Goal: Information Seeking & Learning: Learn about a topic

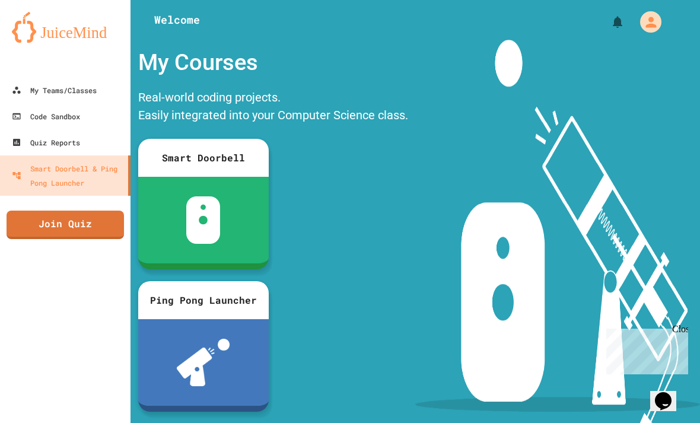
click at [106, 89] on link "My Teams/Classes" at bounding box center [65, 90] width 130 height 26
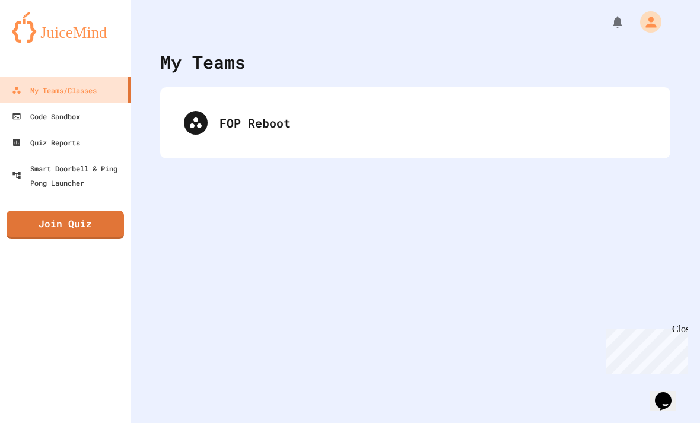
click at [350, 138] on div "FOP Reboot" at bounding box center [415, 122] width 486 height 47
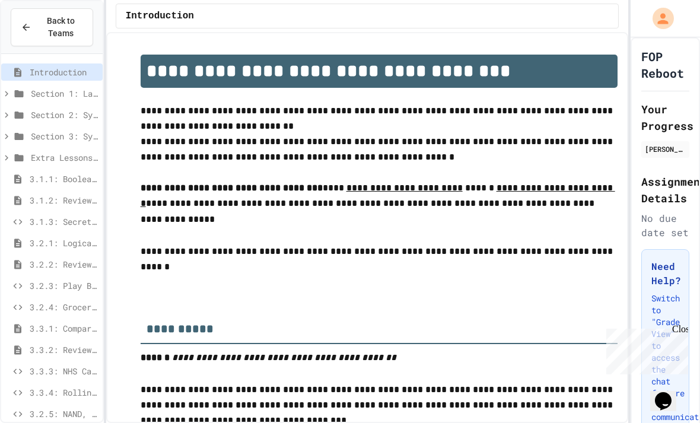
scroll to position [33, 0]
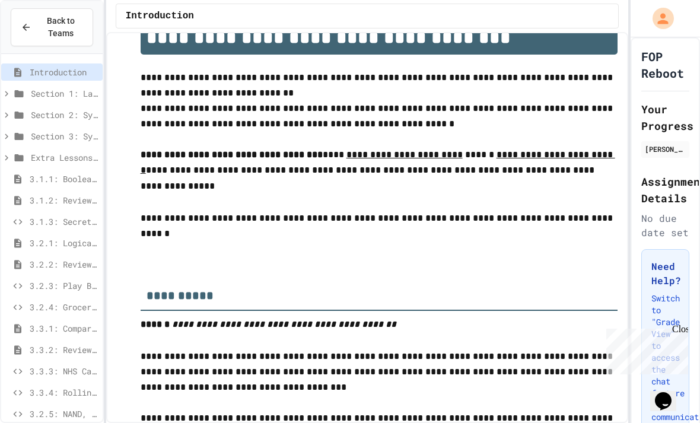
click at [95, 194] on span "3.1.2: Review - Booleans" at bounding box center [64, 200] width 68 height 12
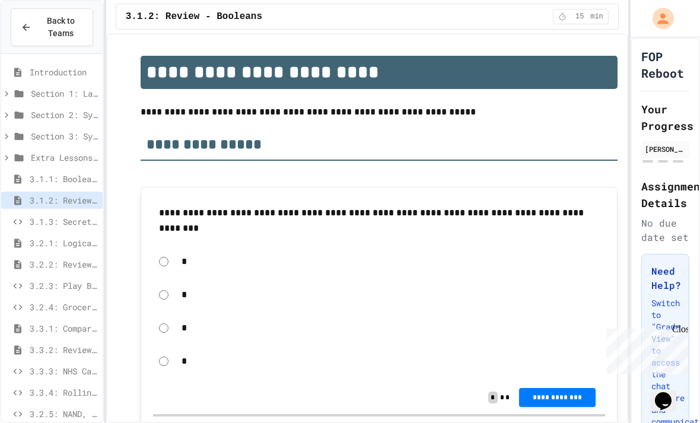
scroll to position [33, 0]
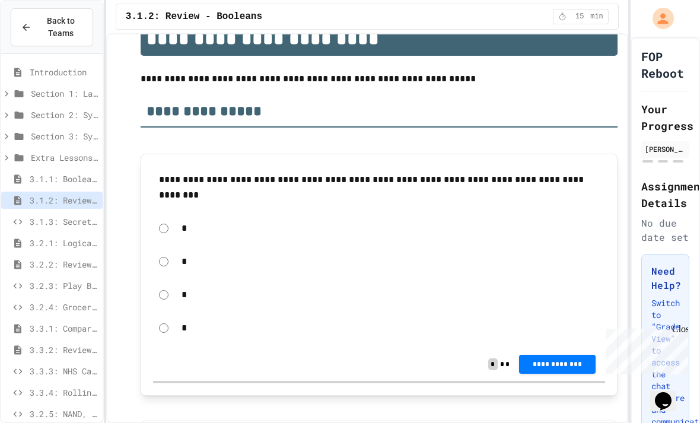
click at [75, 322] on span "3.3.1: Comparison Operators" at bounding box center [64, 328] width 68 height 12
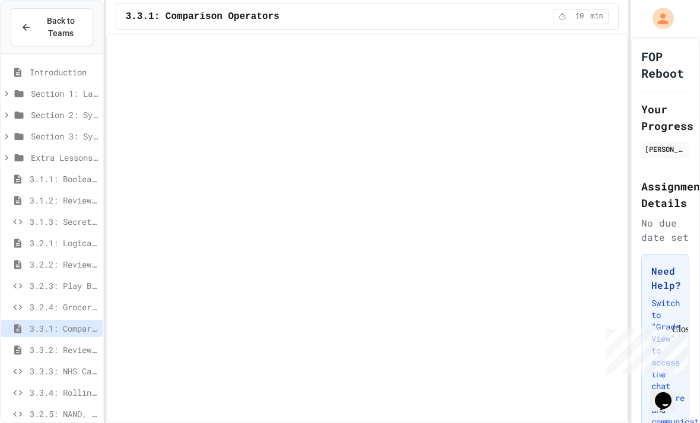
scroll to position [33, 0]
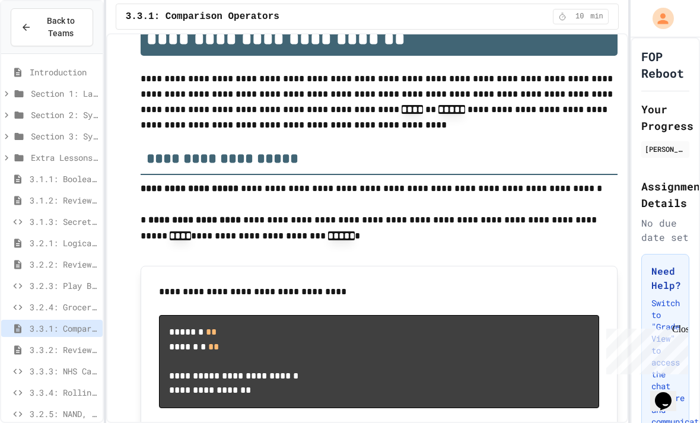
click at [81, 151] on span "Extra Lessons and Practice Python" at bounding box center [64, 157] width 67 height 12
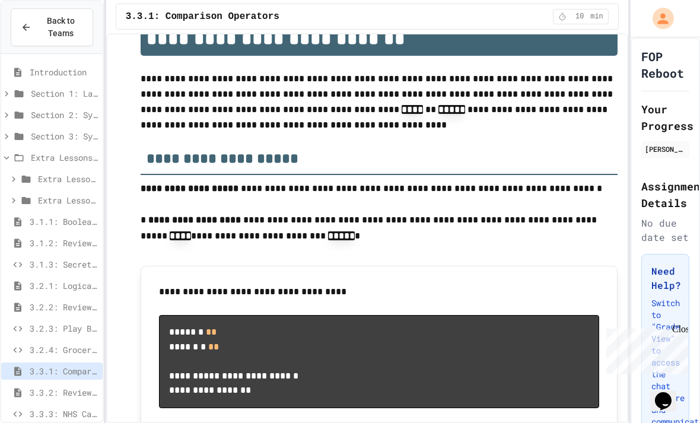
click at [80, 127] on div "Section 3: System Failures" at bounding box center [51, 135] width 101 height 17
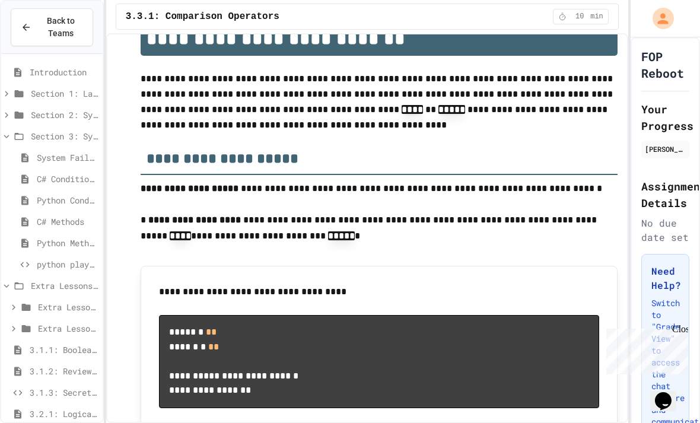
click at [68, 215] on span "C# Methods" at bounding box center [67, 221] width 61 height 12
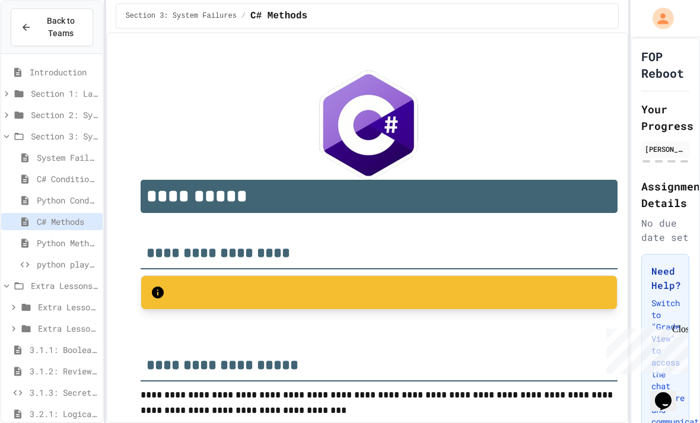
click at [97, 237] on span "Python Methods\Functions" at bounding box center [67, 243] width 61 height 12
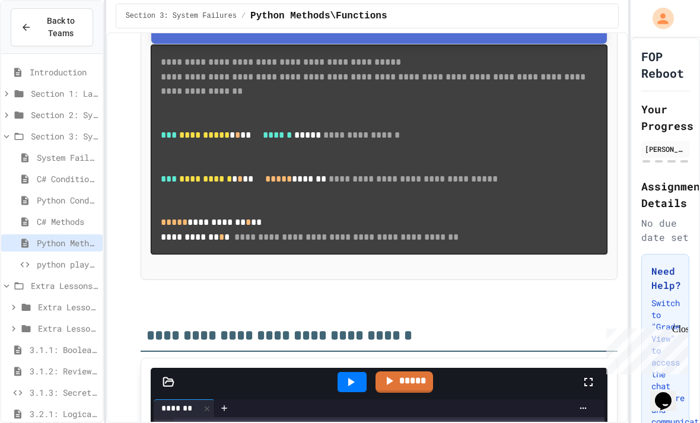
scroll to position [1140, 0]
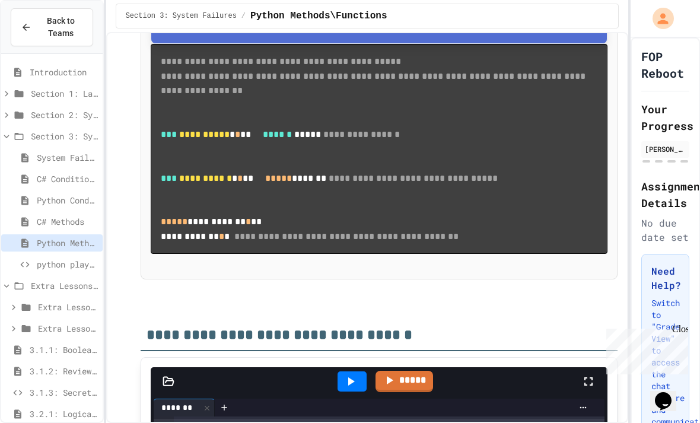
click at [82, 215] on span "C# Methods" at bounding box center [67, 221] width 61 height 12
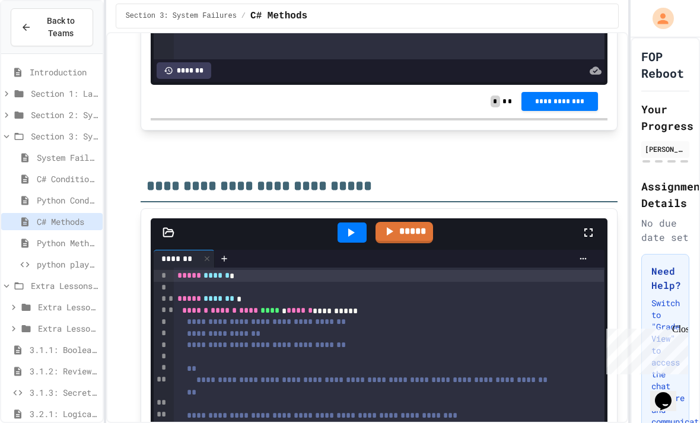
scroll to position [2075, 0]
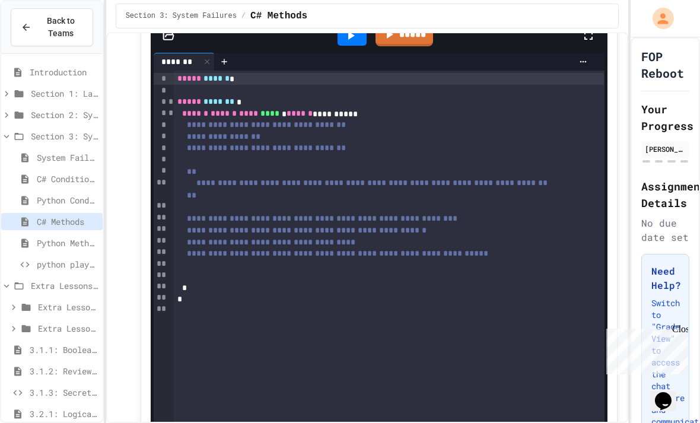
scroll to position [2277, 0]
click at [74, 237] on span "Python Methods\Functions" at bounding box center [67, 243] width 61 height 12
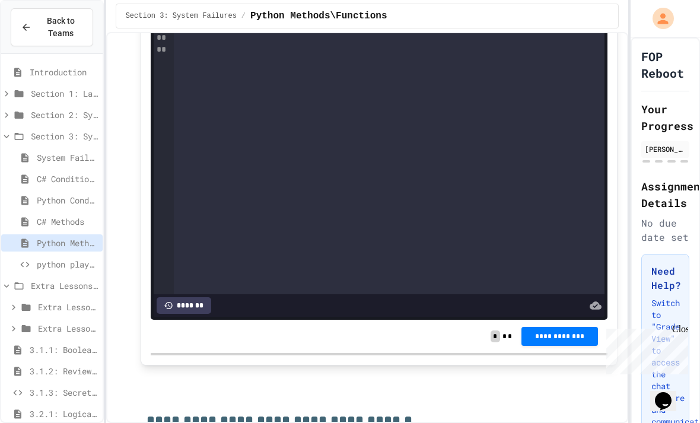
click at [75, 106] on div "Section 2: System Control" at bounding box center [51, 114] width 101 height 17
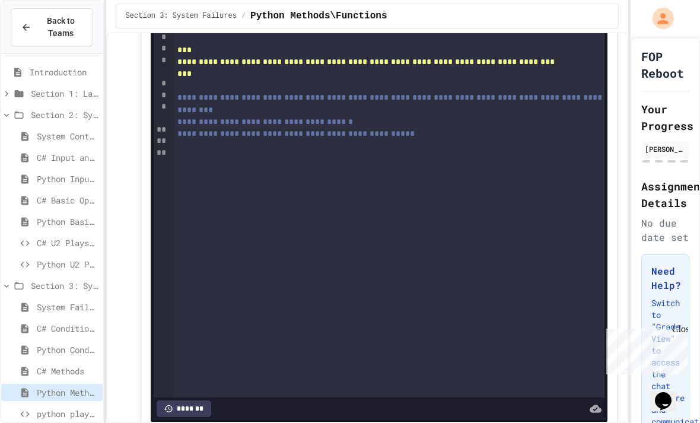
click at [78, 106] on div "Section 2: System Control" at bounding box center [51, 116] width 101 height 21
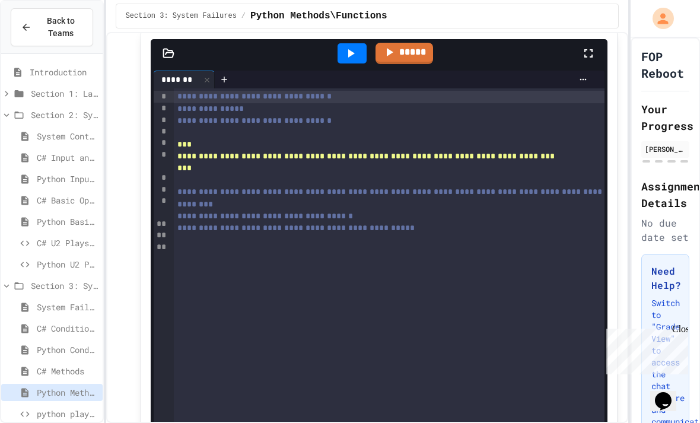
scroll to position [2075, 0]
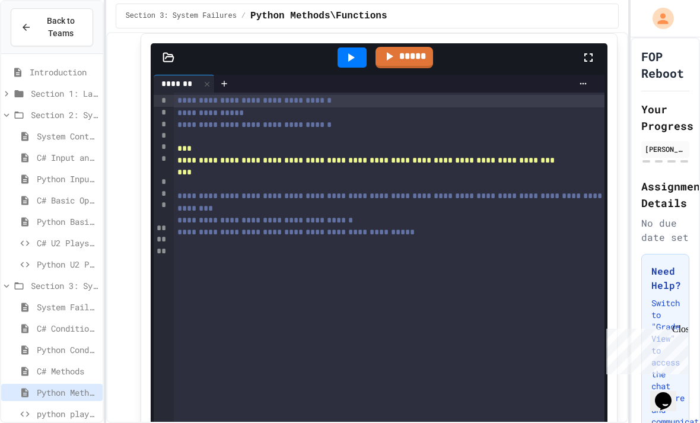
click at [76, 127] on div "System Control Story" at bounding box center [51, 135] width 101 height 17
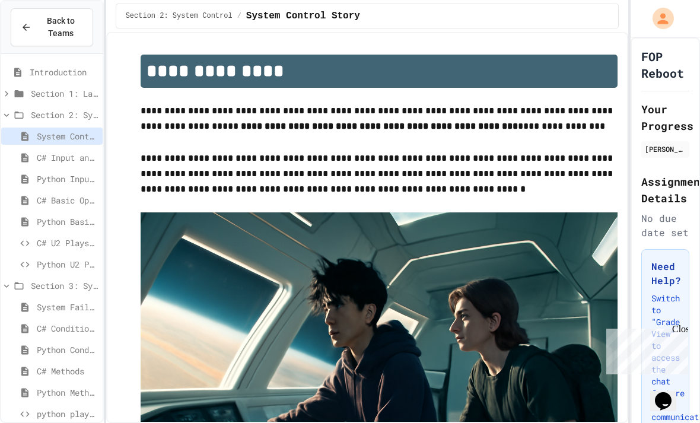
click at [81, 151] on span "C# Input and Concatenation" at bounding box center [67, 157] width 61 height 12
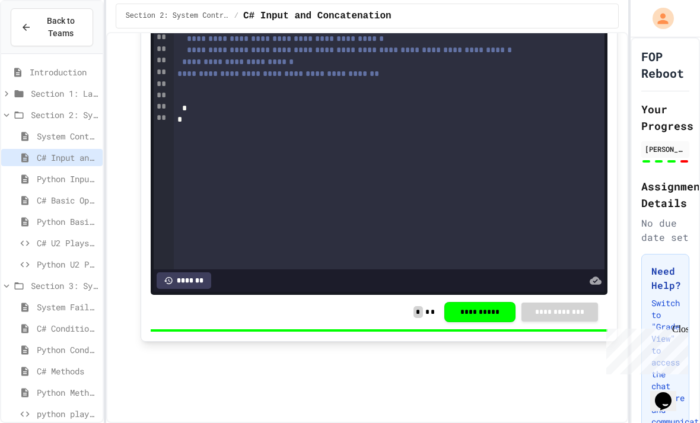
scroll to position [2856, 0]
click at [88, 170] on div "Python Input and Concatenation" at bounding box center [51, 178] width 101 height 17
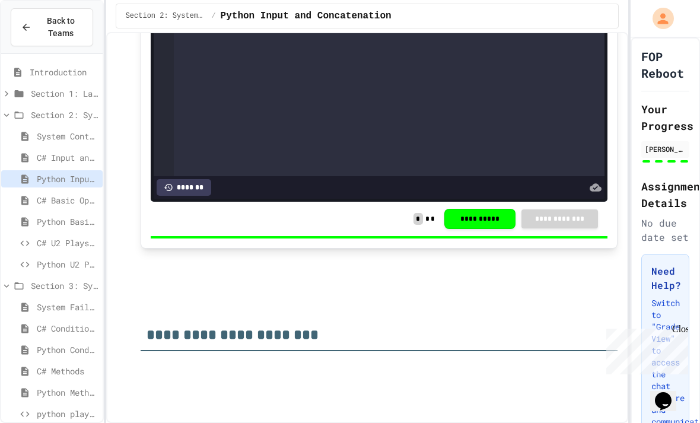
scroll to position [3079, 0]
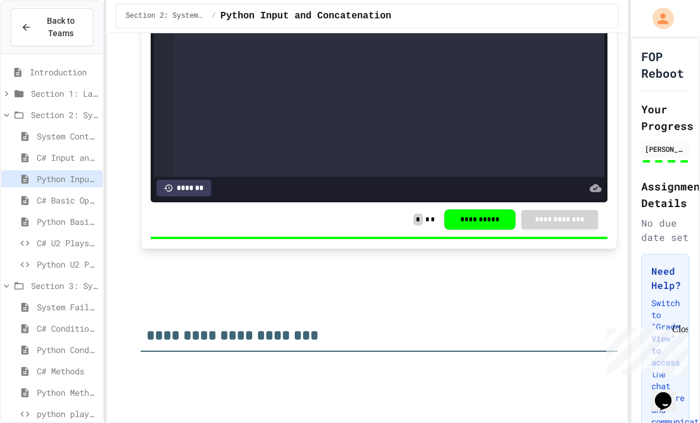
click at [79, 192] on div "C# Basic Operators" at bounding box center [51, 200] width 101 height 17
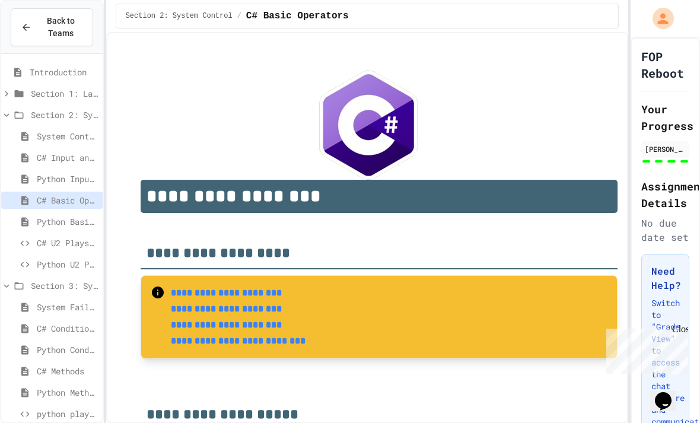
type input "*"
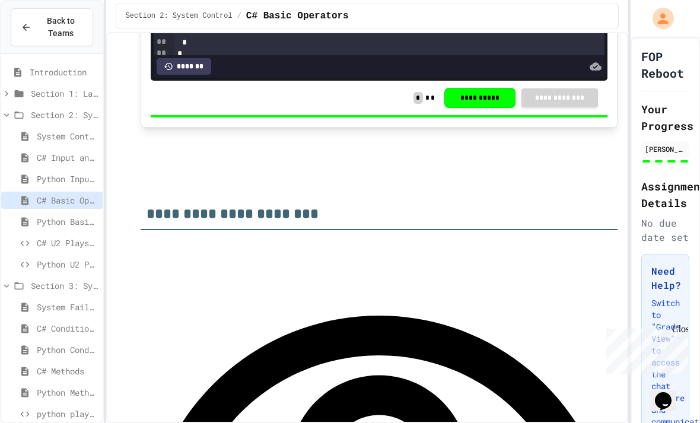
scroll to position [2901, 0]
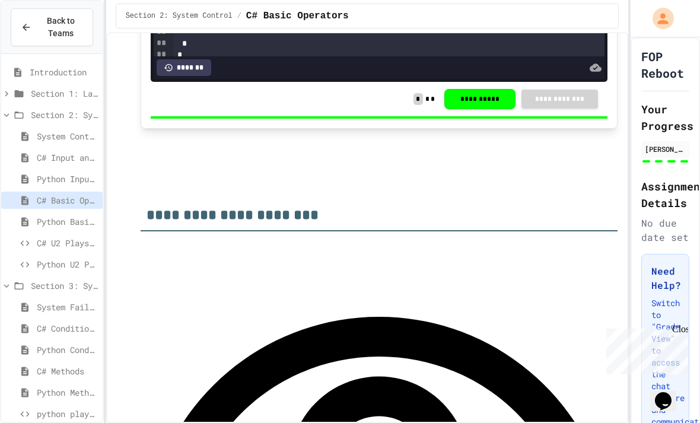
click at [87, 213] on div "Python Basic Operators" at bounding box center [51, 221] width 101 height 17
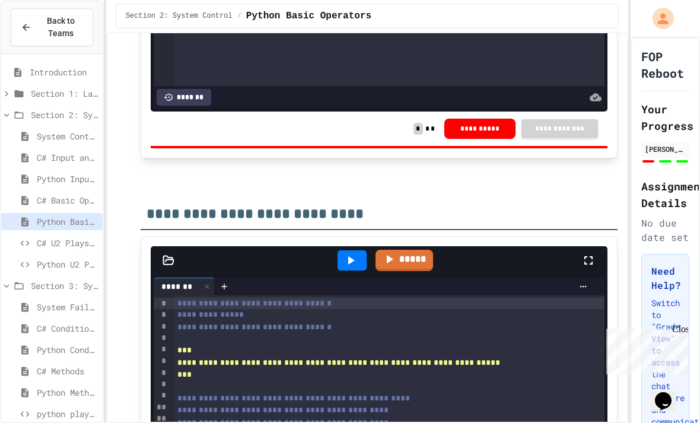
scroll to position [2119, 0]
